Goal: Information Seeking & Learning: Learn about a topic

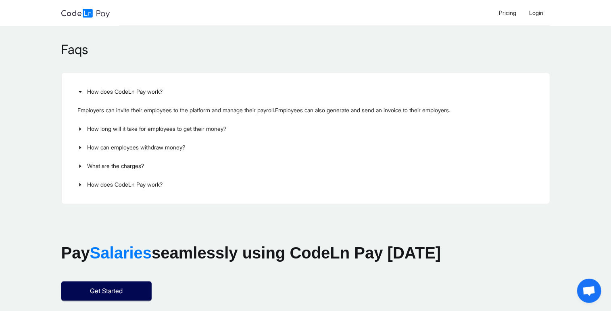
scroll to position [914, 0]
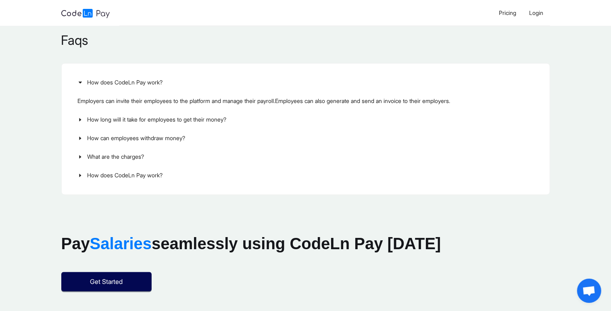
click at [78, 120] on div "How long will it take for employees to get their money?" at bounding box center [305, 120] width 469 height 19
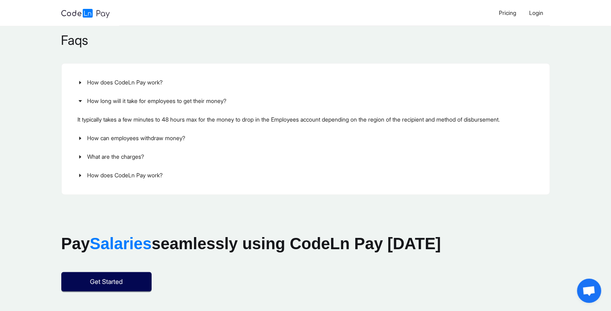
click at [79, 136] on icon "caret-right" at bounding box center [80, 138] width 5 height 5
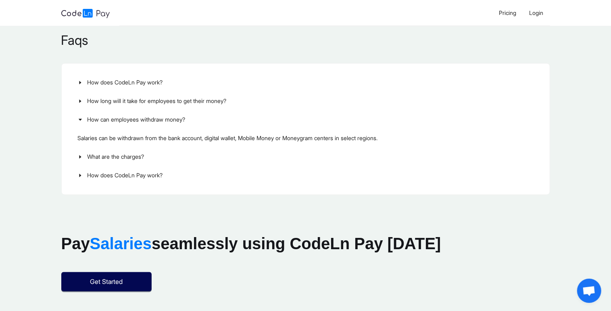
click at [81, 156] on icon "caret-right" at bounding box center [80, 157] width 5 height 5
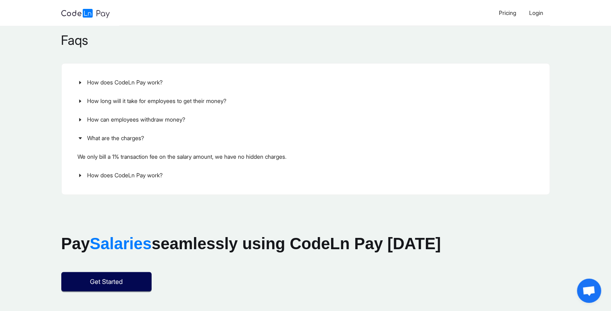
click at [79, 179] on div at bounding box center [83, 175] width 10 height 9
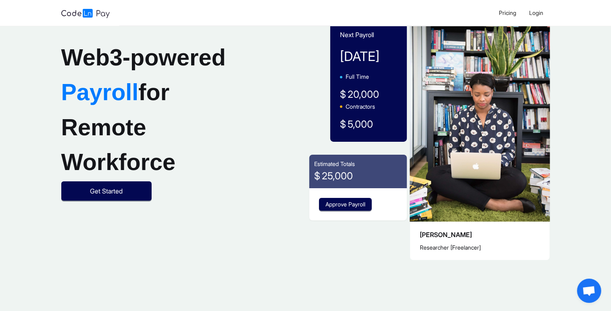
scroll to position [0, 0]
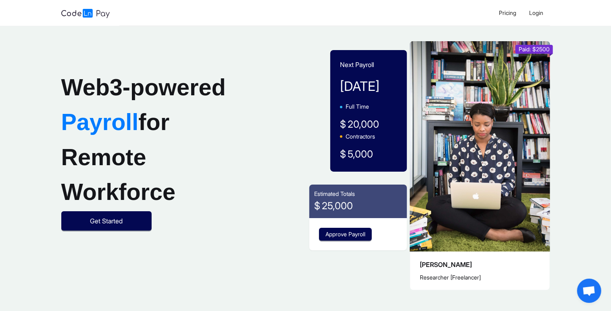
click at [481, 150] on img at bounding box center [480, 146] width 140 height 211
click at [353, 234] on span "Approve Payroll" at bounding box center [346, 234] width 40 height 9
click at [339, 231] on span "Approve Payroll" at bounding box center [346, 234] width 40 height 9
click at [118, 219] on span "Get Started" at bounding box center [106, 221] width 33 height 10
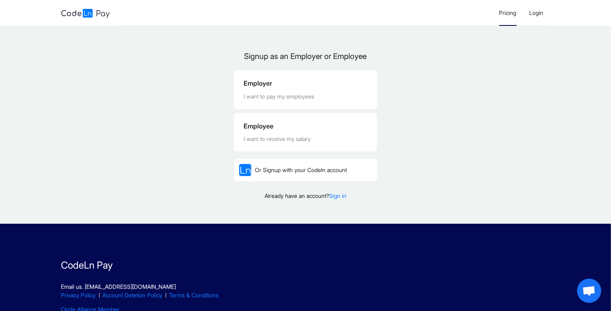
click at [507, 16] on li "Pricing" at bounding box center [508, 13] width 30 height 26
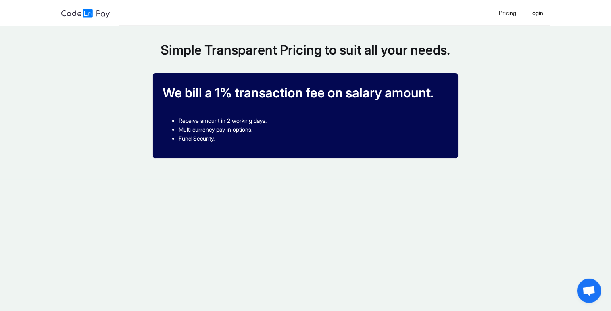
click at [79, 15] on img at bounding box center [85, 13] width 48 height 9
